Goal: Find specific page/section: Find specific page/section

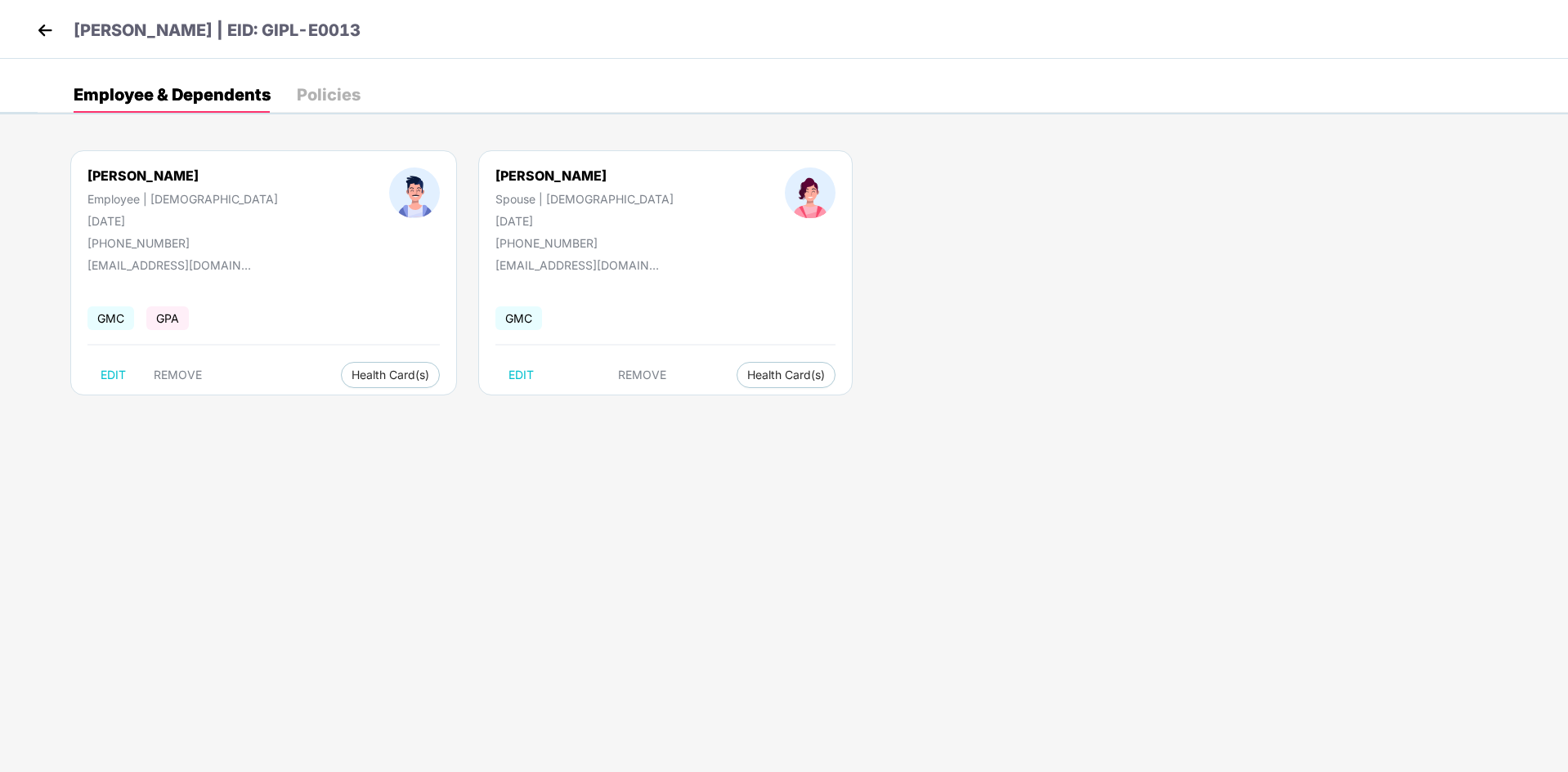
click at [35, 29] on img at bounding box center [45, 30] width 25 height 25
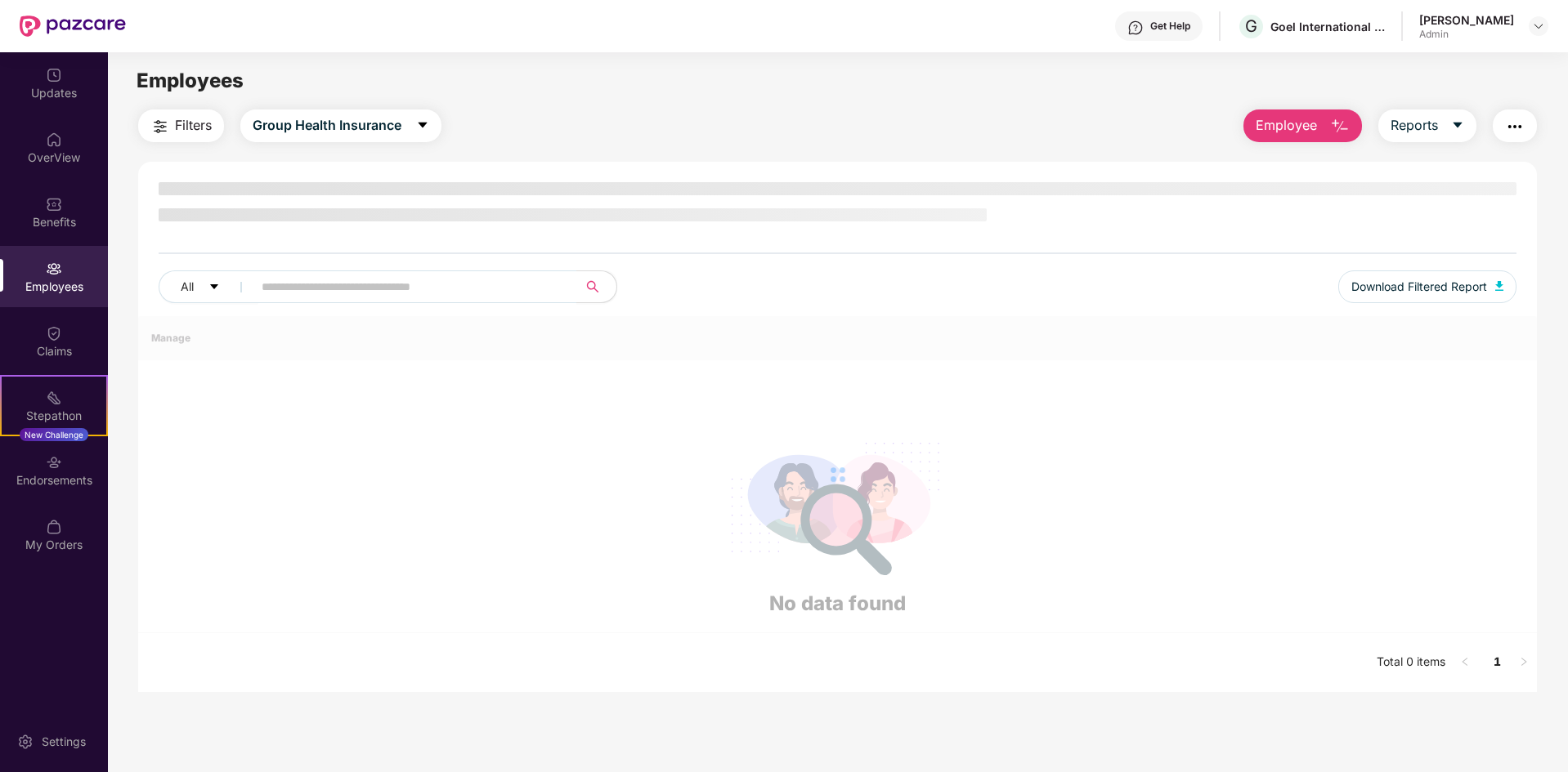
click at [1473, 27] on div "Admin" at bounding box center [1466, 33] width 94 height 13
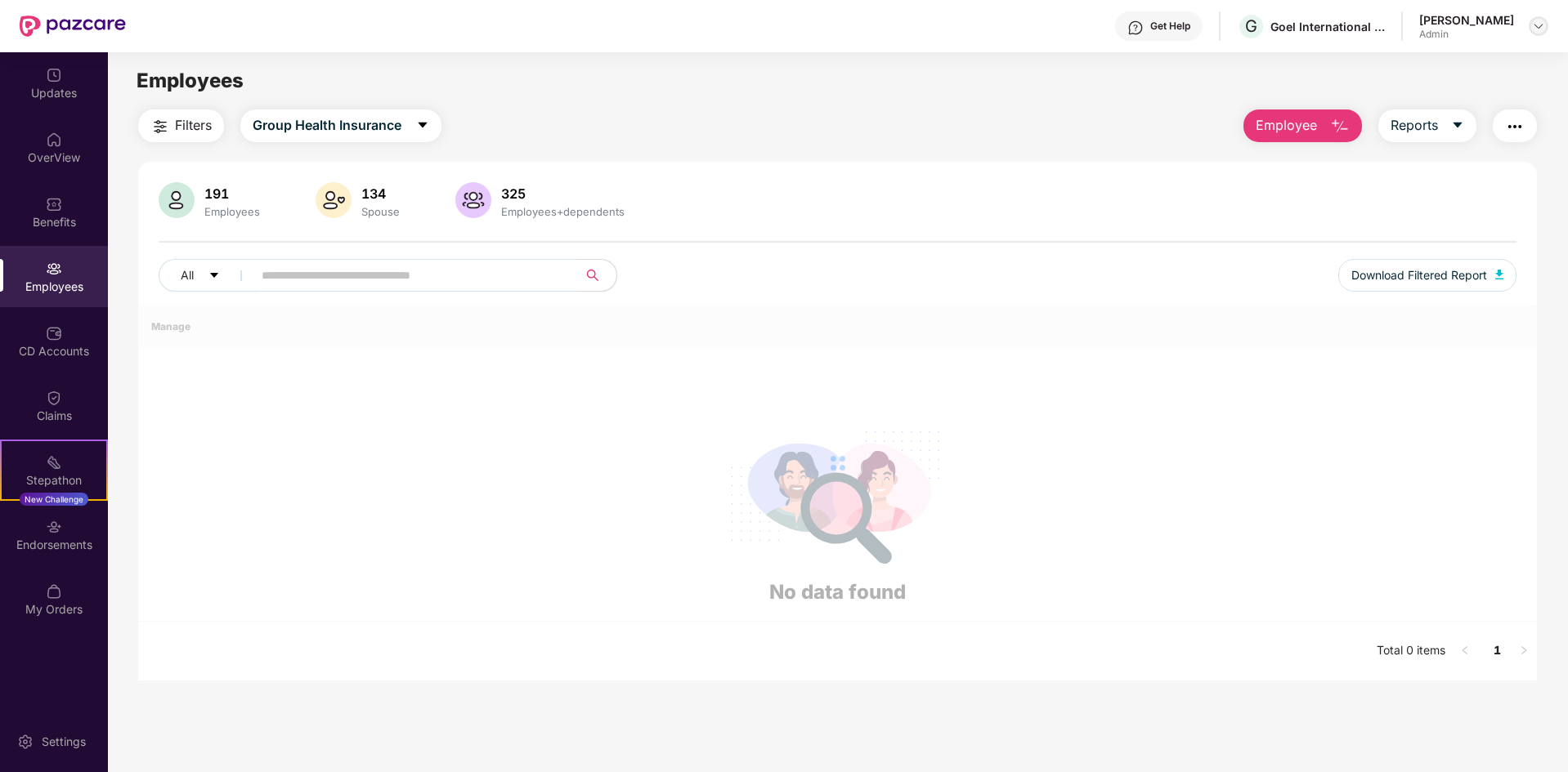
click at [1535, 28] on img at bounding box center [1538, 26] width 13 height 13
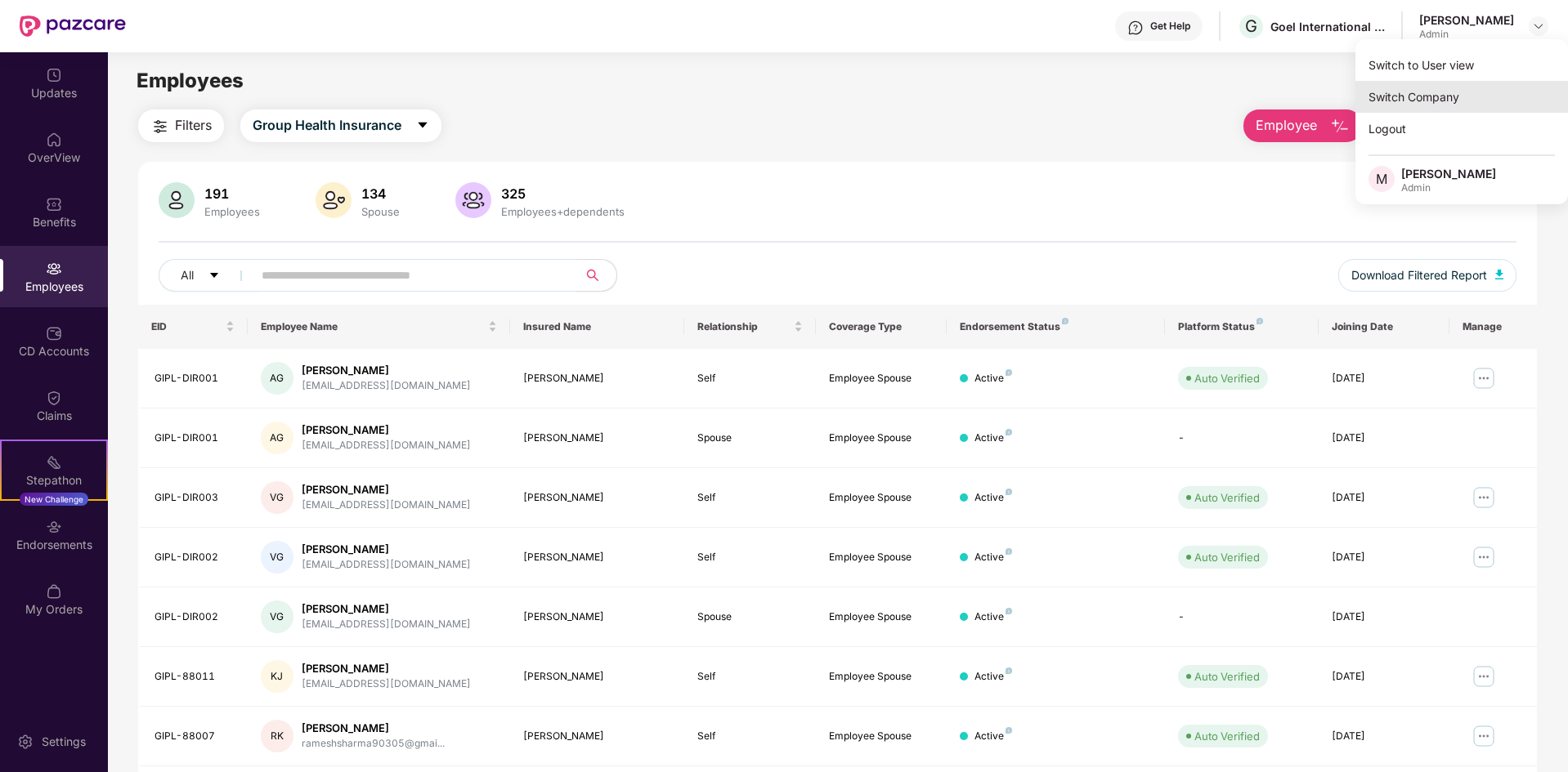
click at [1448, 94] on div "Switch Company" at bounding box center [1461, 96] width 212 height 32
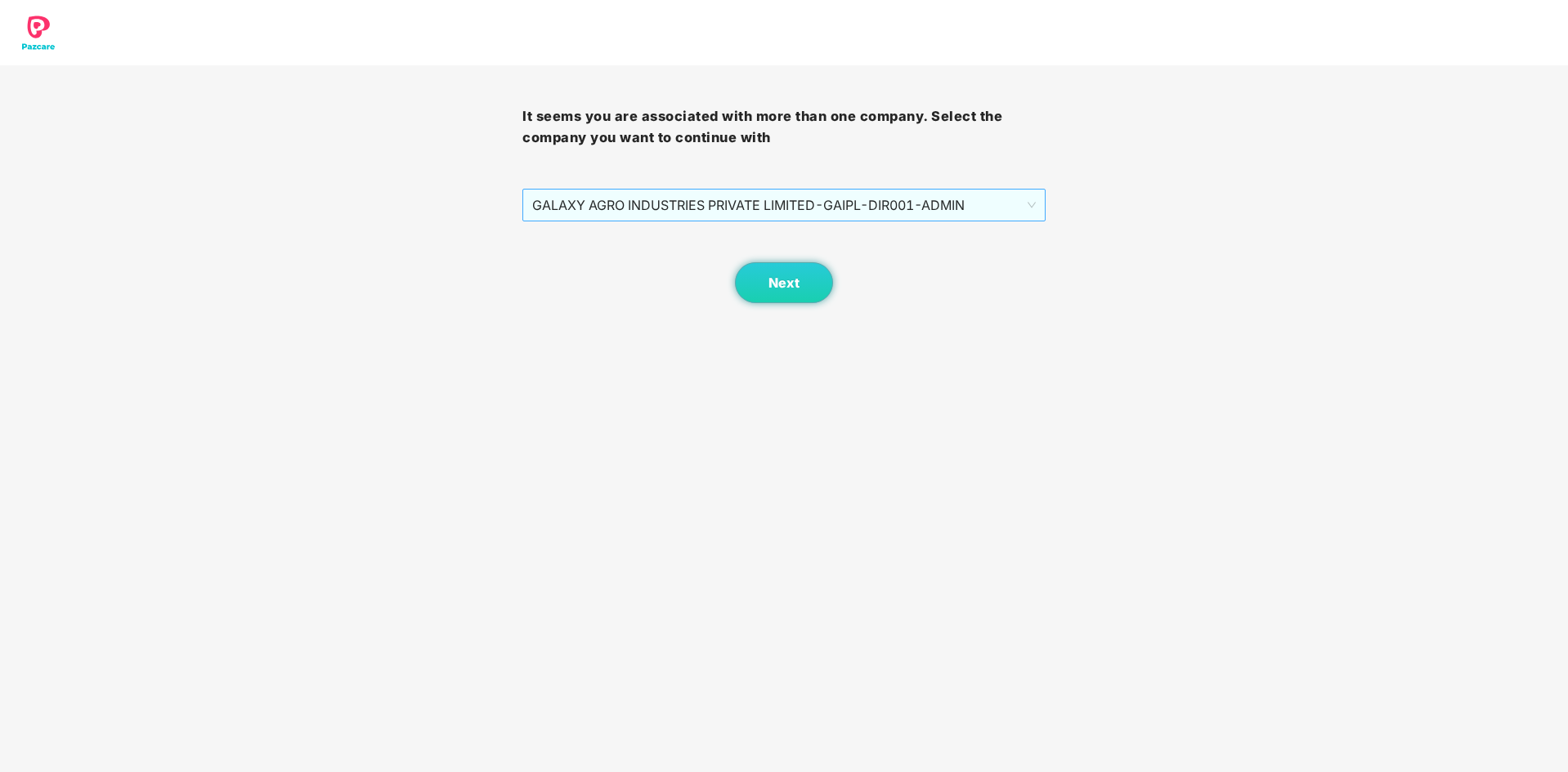
click at [767, 208] on span "GALAXY AGRO INDUSTRIES PRIVATE LIMITED - GAIPL-DIR001 - ADMIN" at bounding box center [783, 205] width 502 height 31
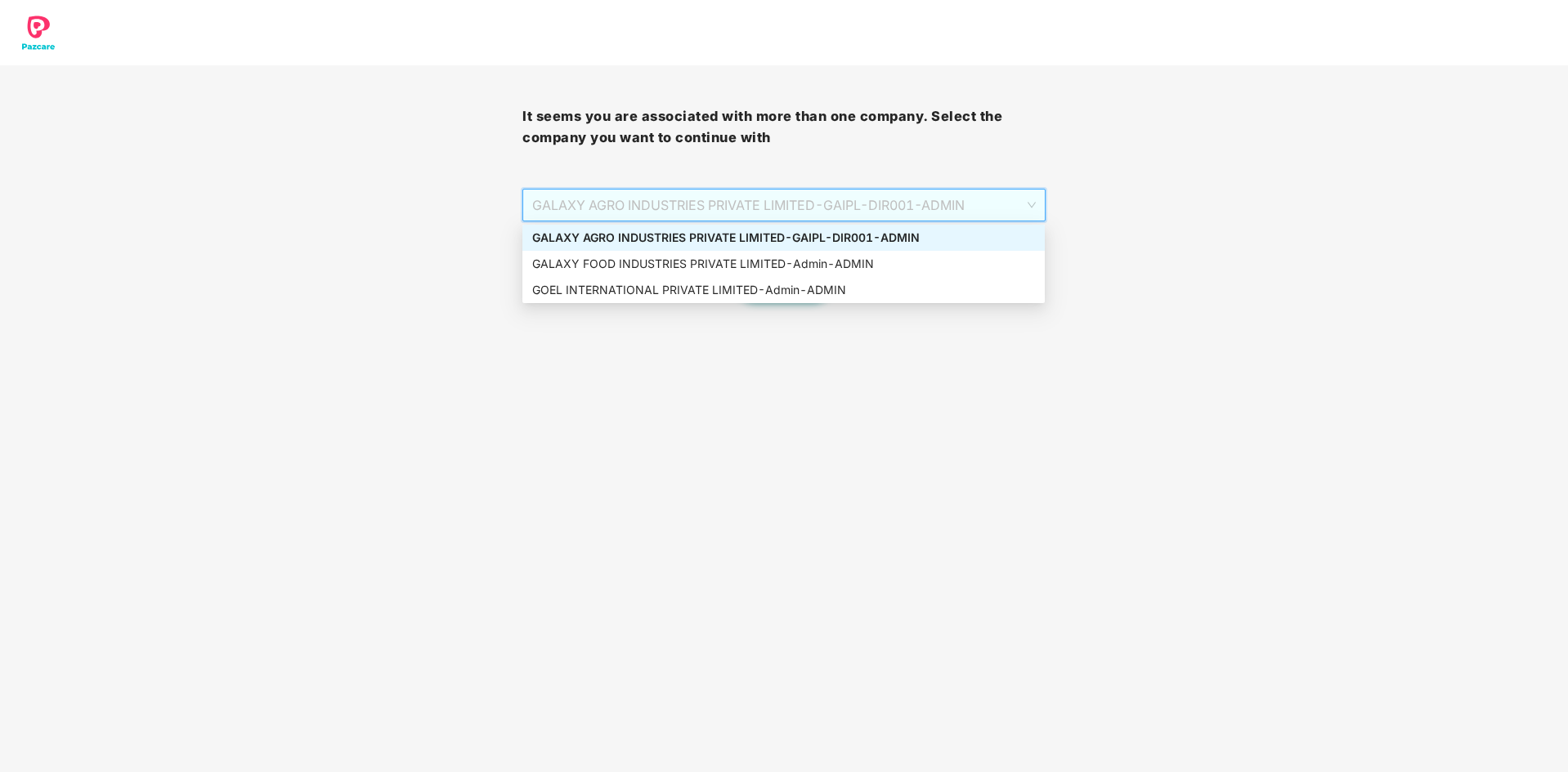
click at [751, 237] on div "GALAXY AGRO INDUSTRIES PRIVATE LIMITED - GAIPL-DIR001 - ADMIN" at bounding box center [783, 238] width 502 height 18
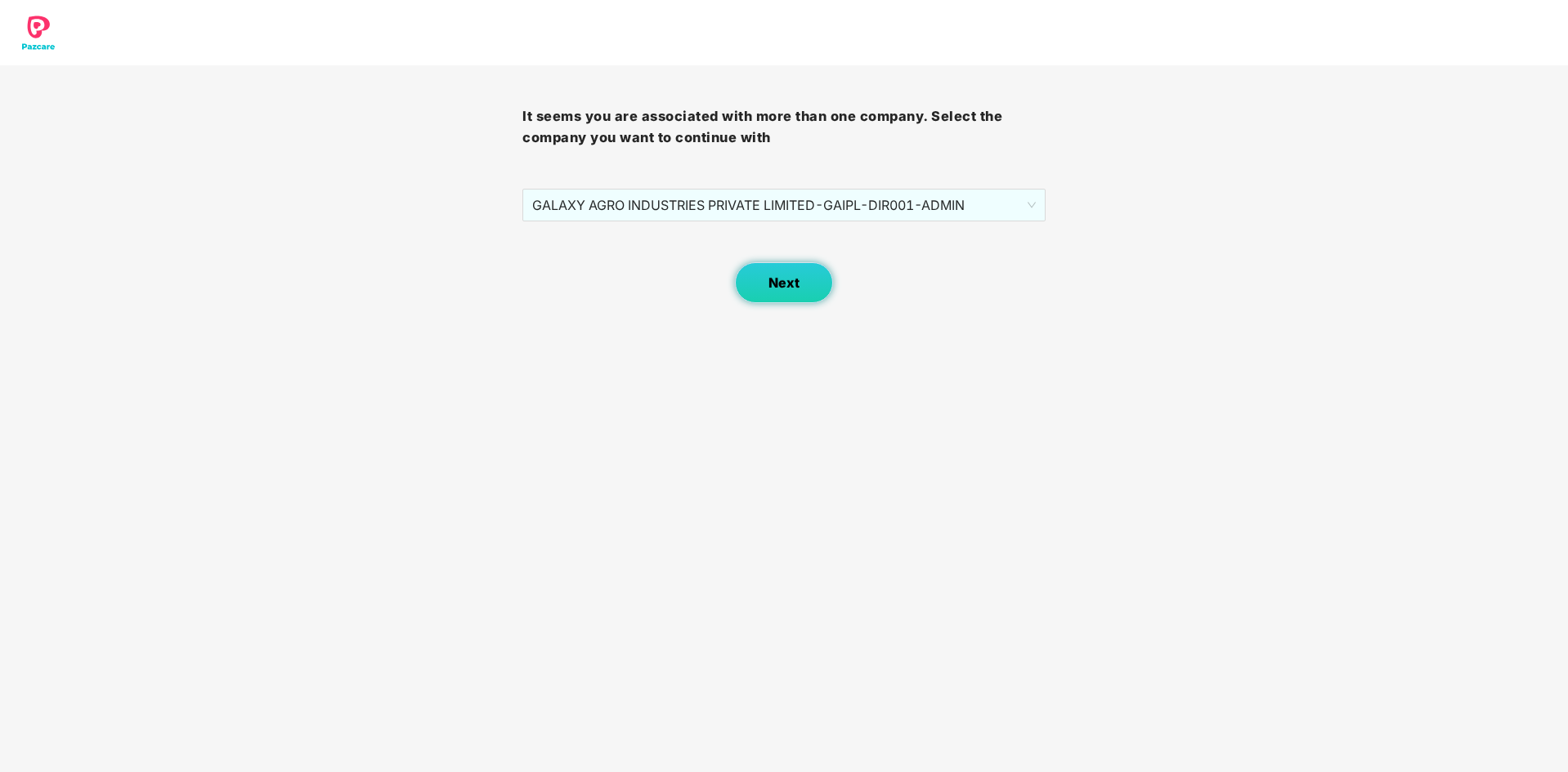
click at [777, 285] on span "Next" at bounding box center [784, 283] width 31 height 15
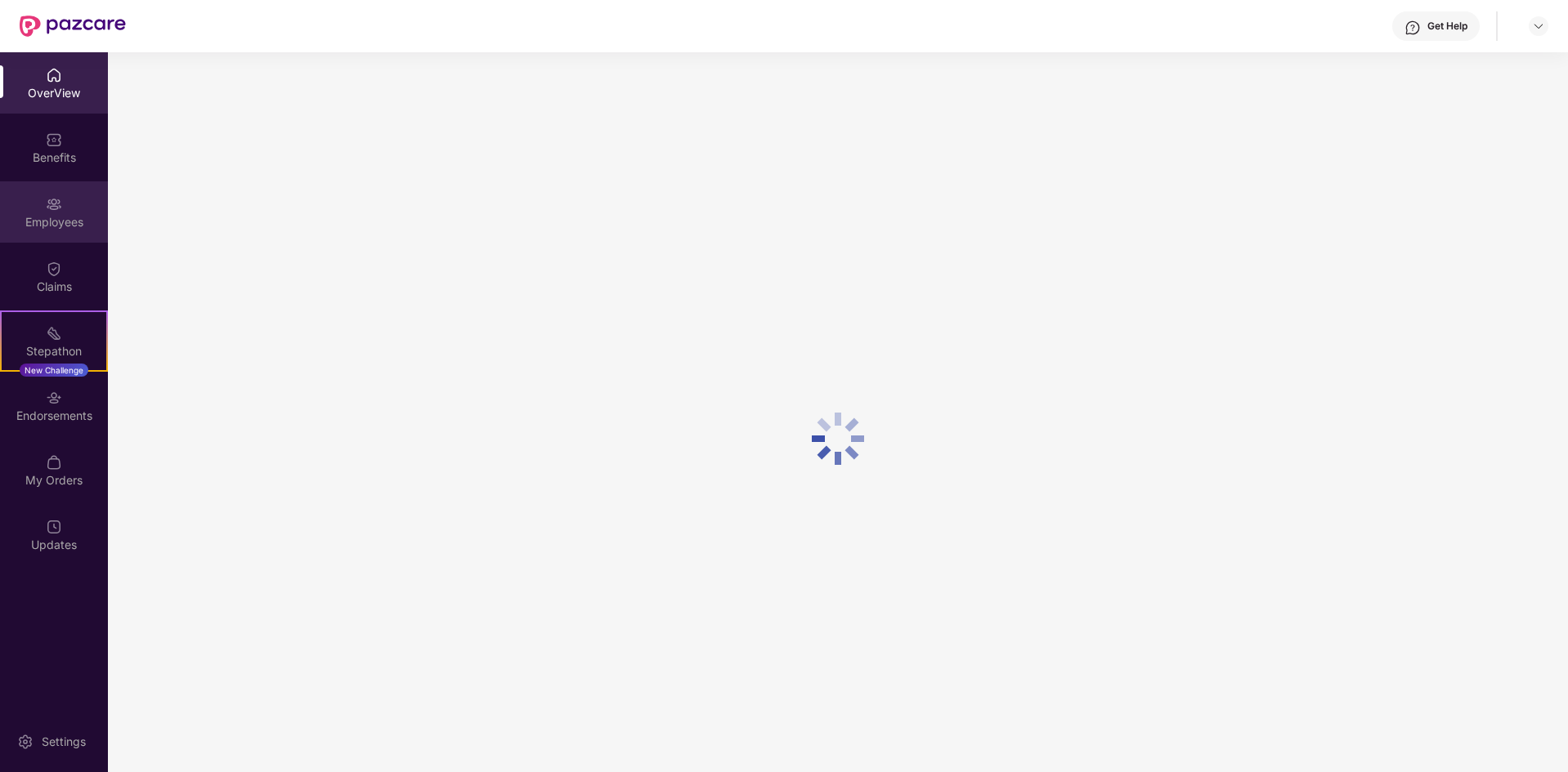
click at [64, 215] on div "Employees" at bounding box center [54, 222] width 108 height 16
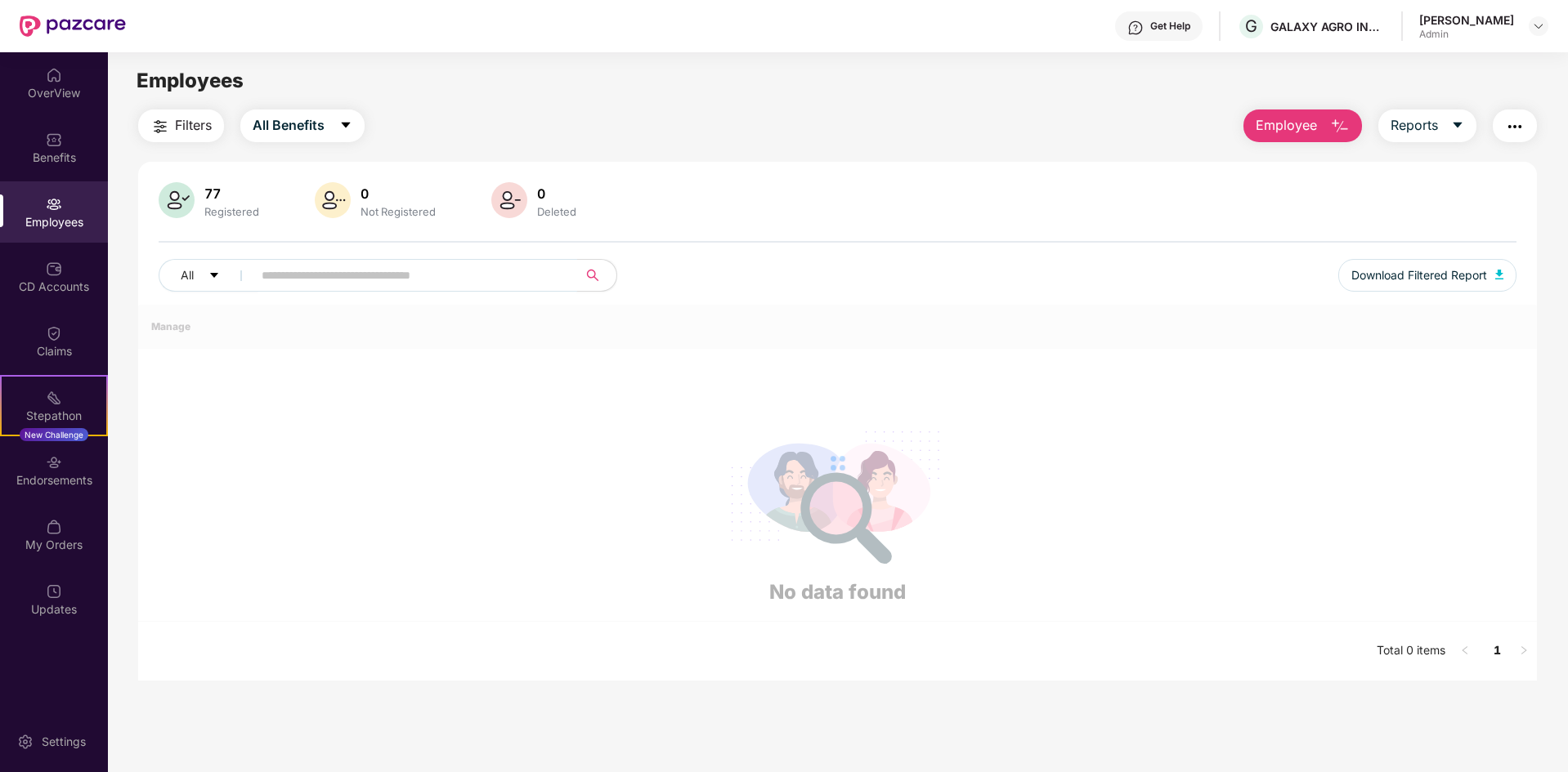
click at [354, 282] on input "text" at bounding box center [409, 275] width 294 height 25
click at [56, 210] on img at bounding box center [53, 204] width 16 height 16
click at [156, 196] on div at bounding box center [176, 202] width 42 height 40
click at [182, 194] on img at bounding box center [177, 200] width 36 height 36
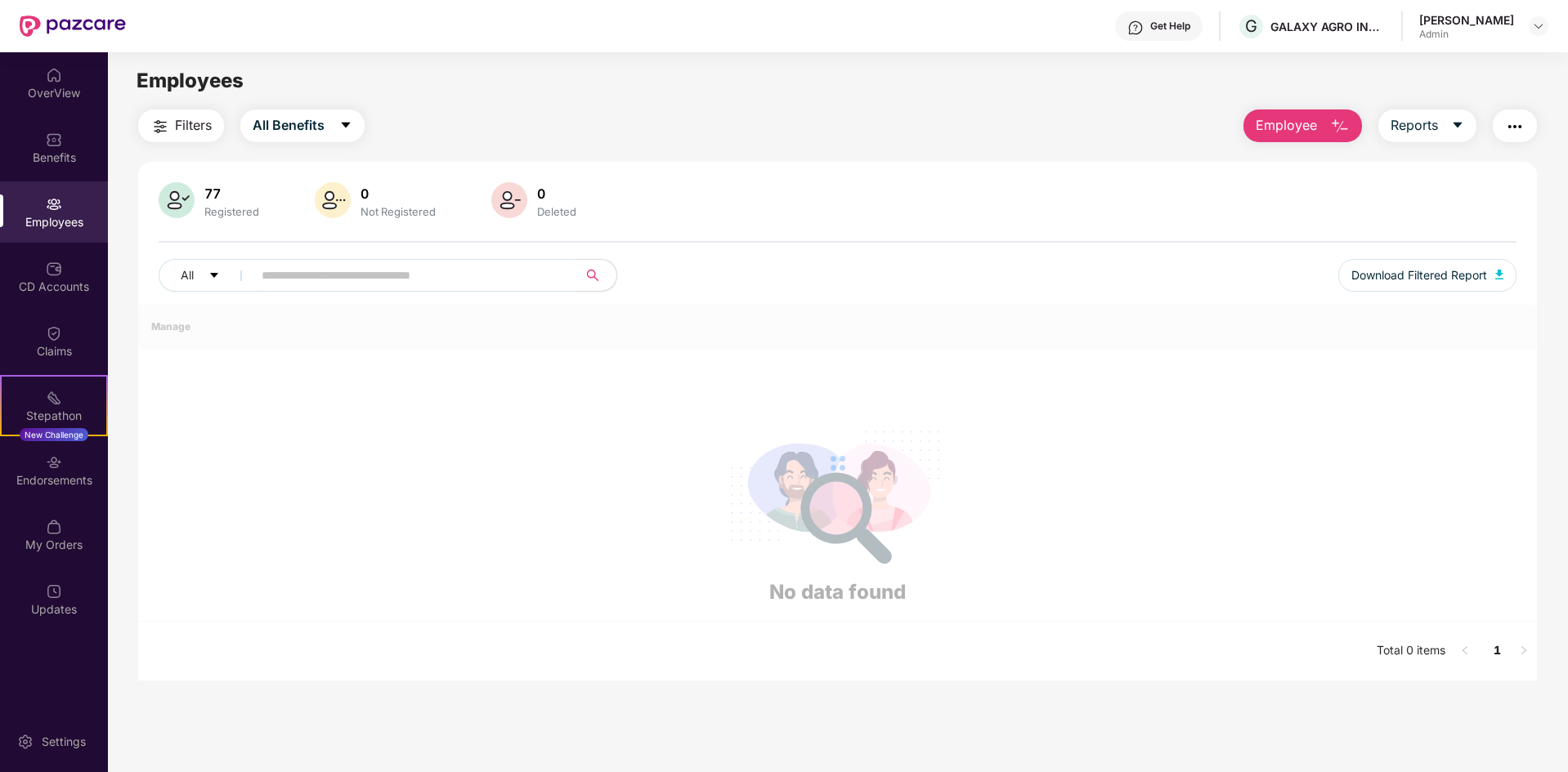
click at [203, 135] on span "Filters" at bounding box center [193, 125] width 37 height 21
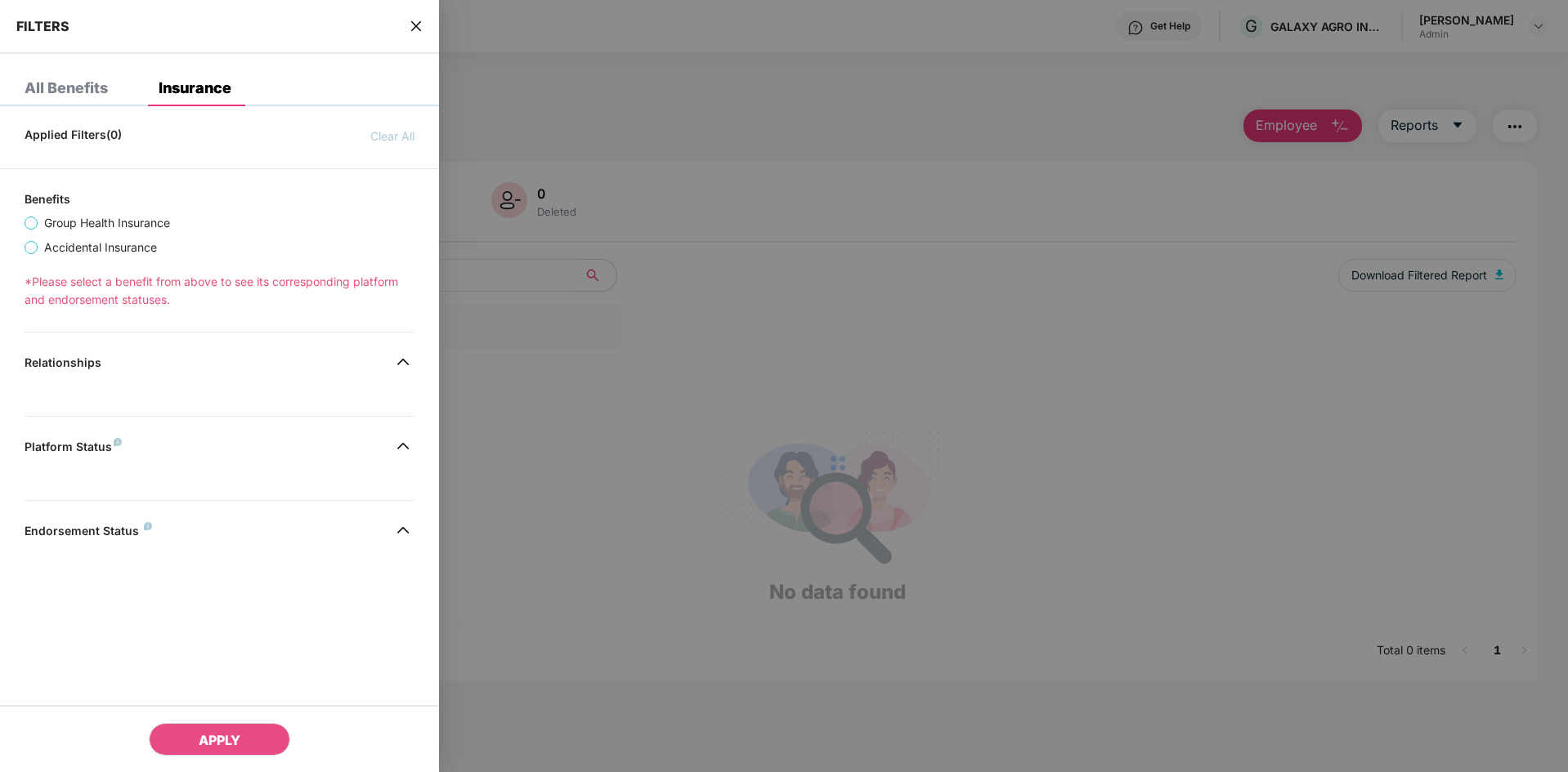
click at [692, 333] on div at bounding box center [784, 386] width 1568 height 772
click at [548, 482] on div at bounding box center [784, 386] width 1568 height 772
click at [418, 29] on icon "close" at bounding box center [416, 26] width 13 height 13
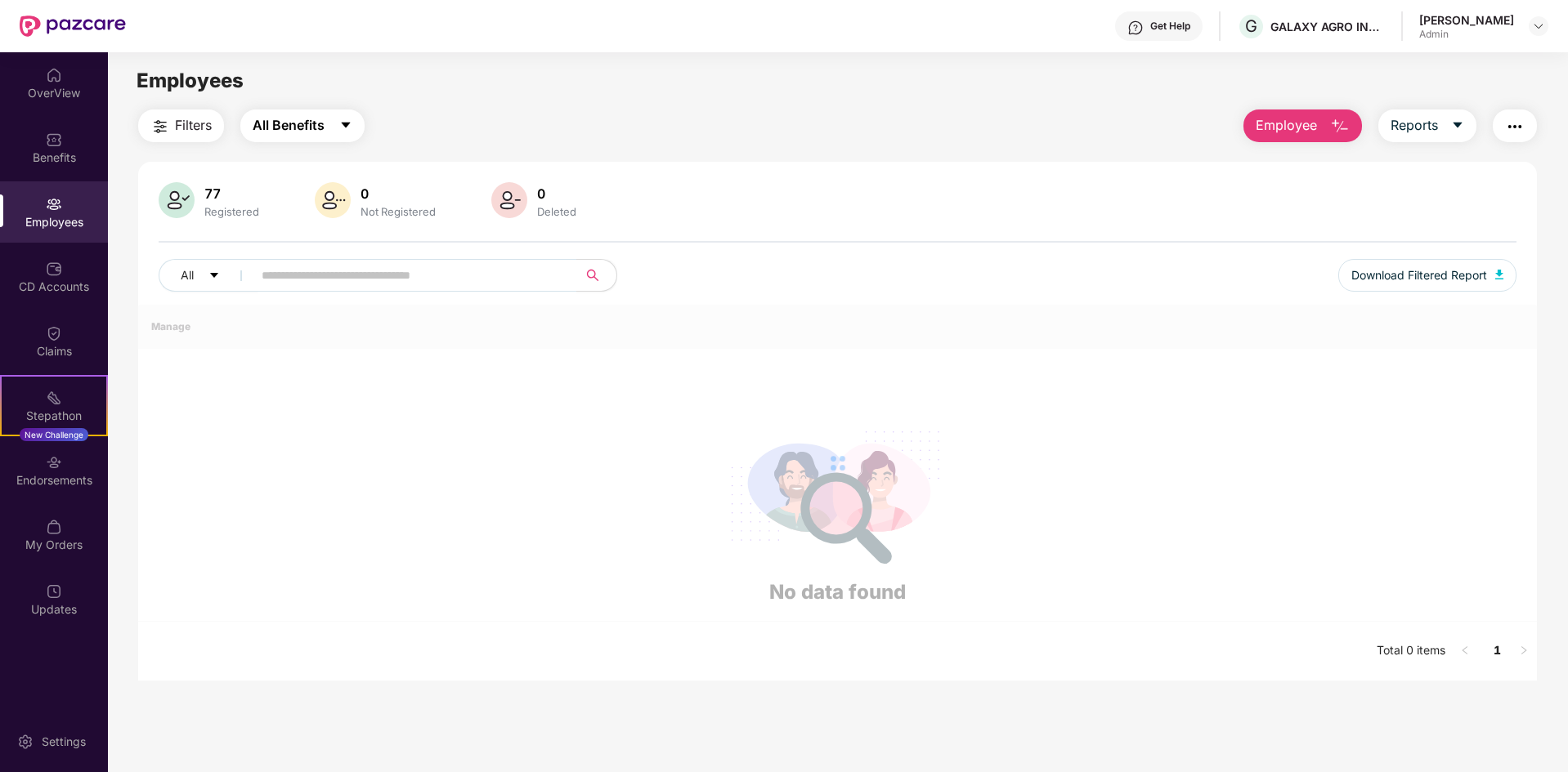
click at [271, 114] on button "All Benefits" at bounding box center [302, 126] width 125 height 33
click at [296, 264] on input "text" at bounding box center [409, 275] width 294 height 25
click at [23, 204] on div "Employees" at bounding box center [54, 211] width 108 height 61
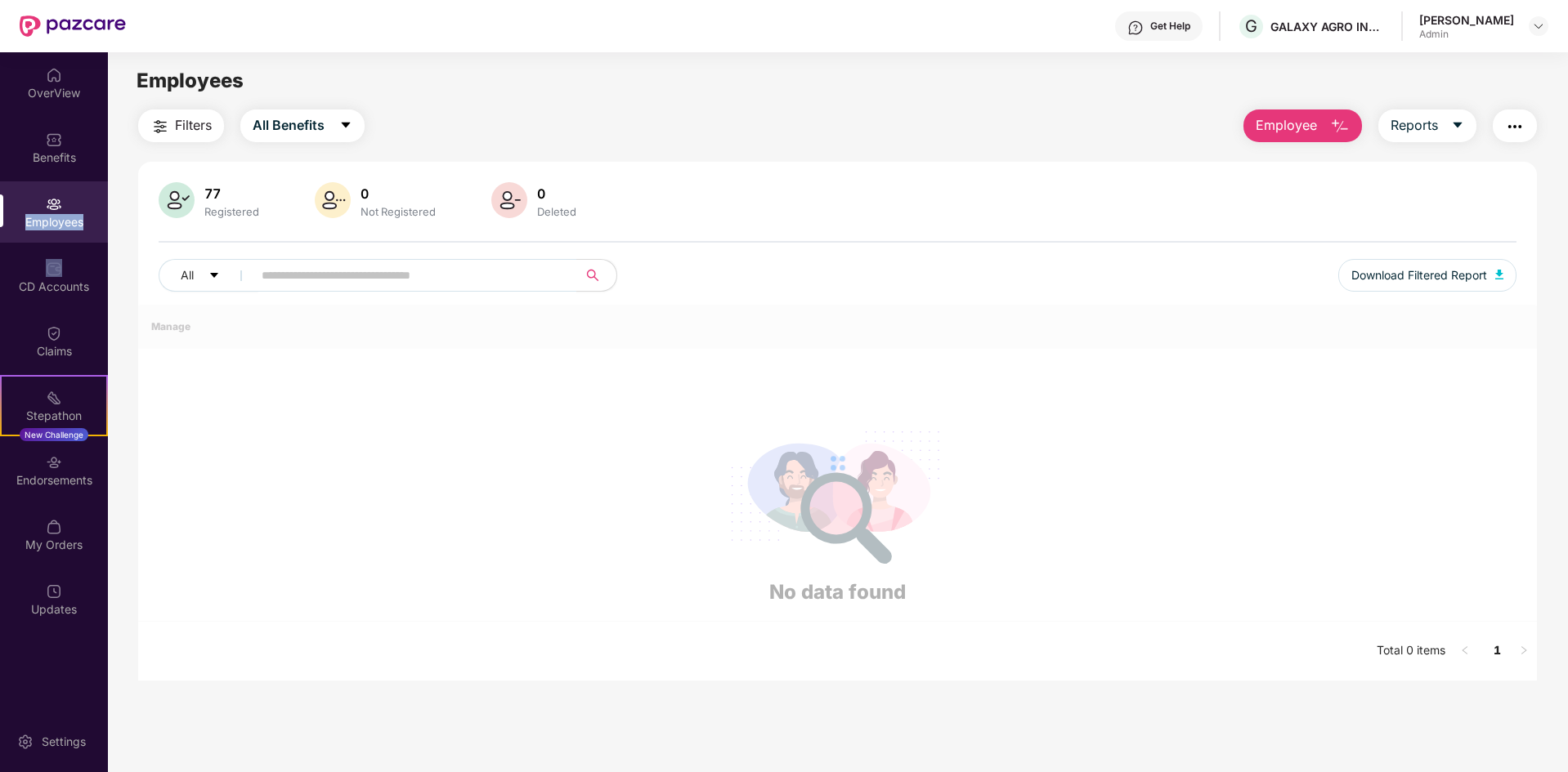
click at [23, 204] on div "Employees" at bounding box center [54, 211] width 108 height 61
click at [62, 106] on div "OverView" at bounding box center [54, 82] width 108 height 61
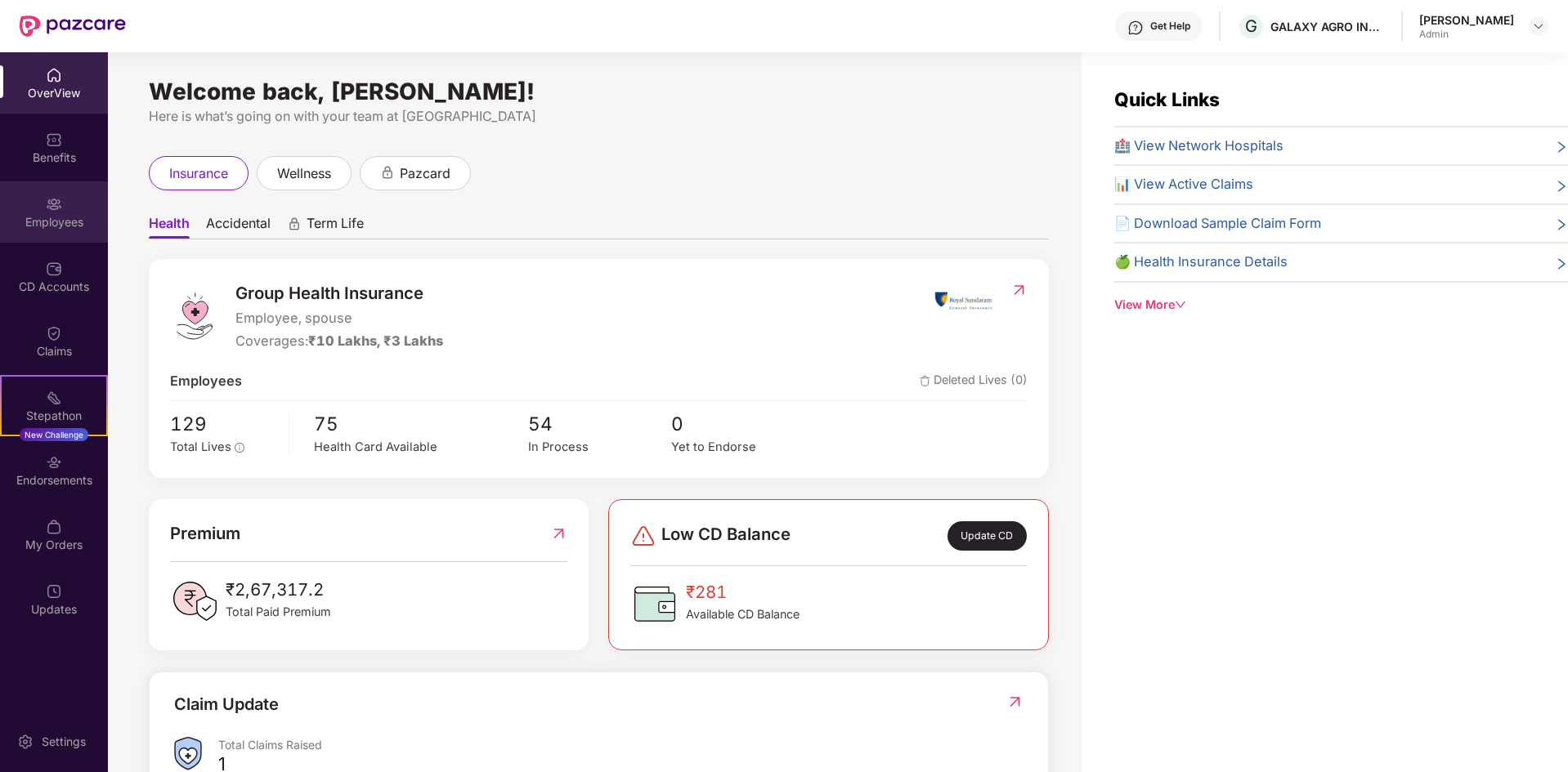
click at [57, 220] on div "Employees" at bounding box center [54, 222] width 108 height 16
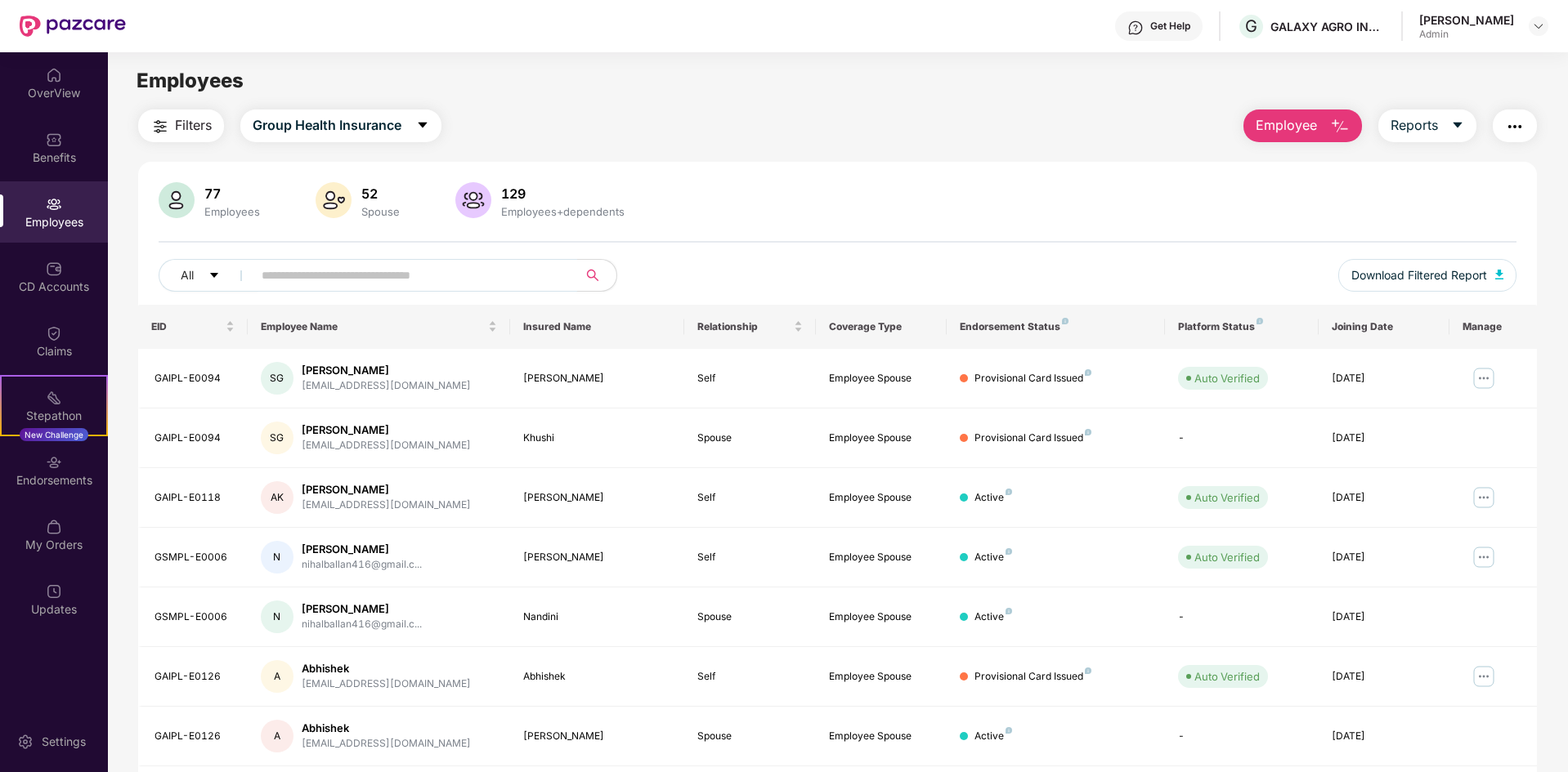
click at [431, 275] on input "text" at bounding box center [409, 275] width 294 height 25
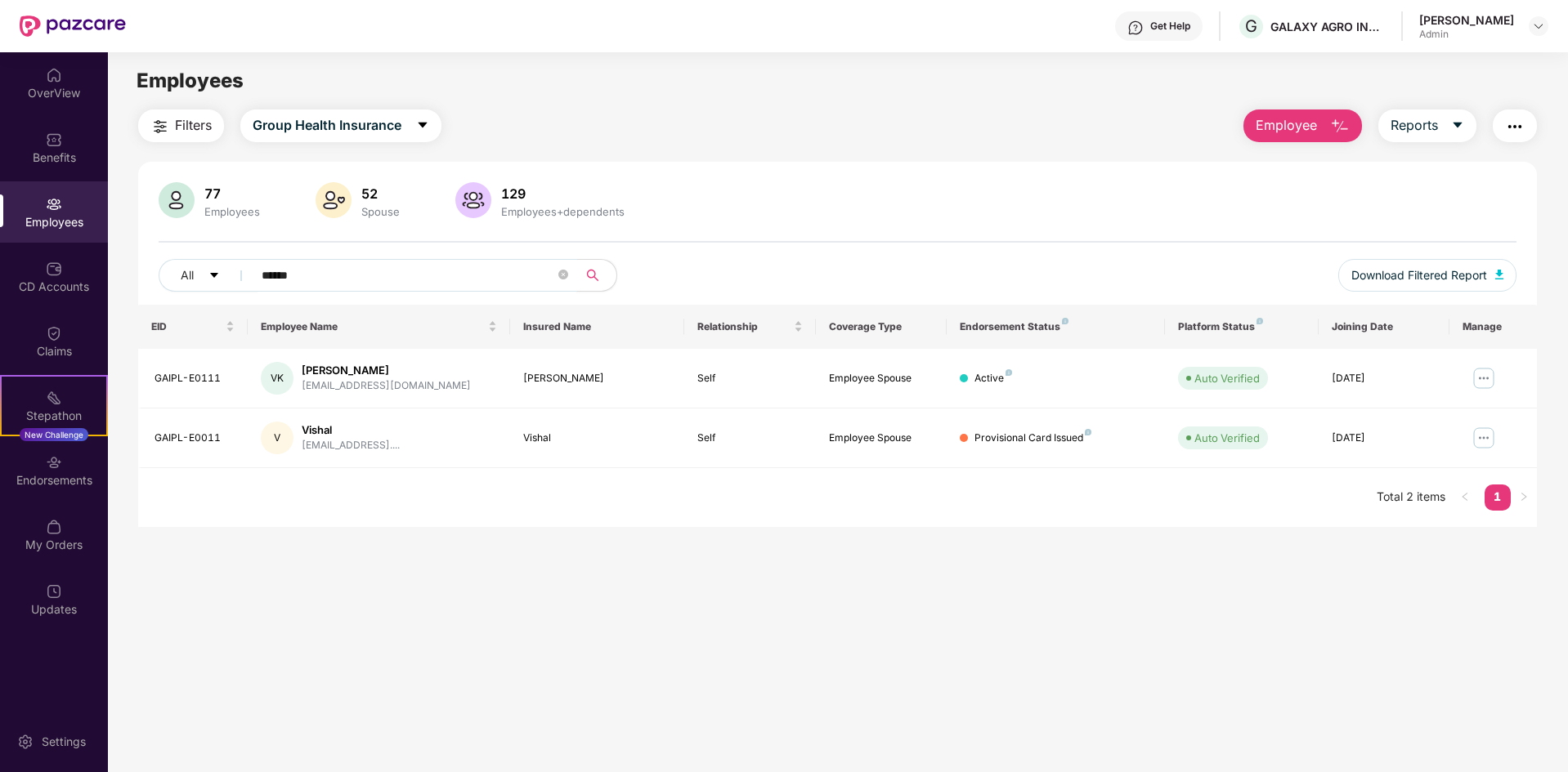
type input "******"
click at [1021, 551] on main "Employees Filters Group Health Insurance Employee Reports 77 Employees 52 Spous…" at bounding box center [837, 438] width 1459 height 772
click at [527, 617] on main "Employees Filters Group Health Insurance Employee Reports 77 Employees 52 Spous…" at bounding box center [837, 438] width 1459 height 772
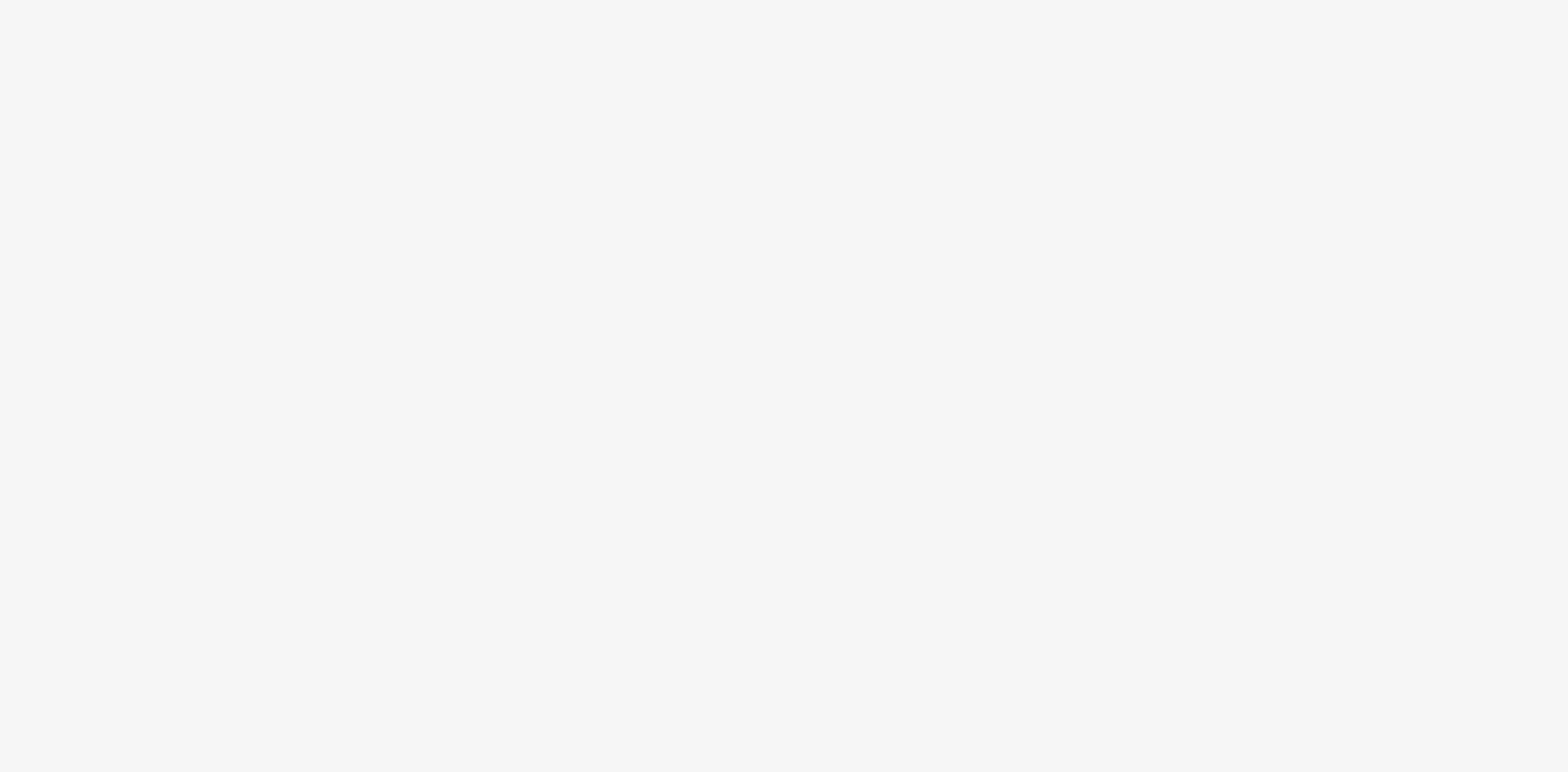
click at [728, 467] on body at bounding box center [784, 386] width 1568 height 772
